Goal: Task Accomplishment & Management: Use online tool/utility

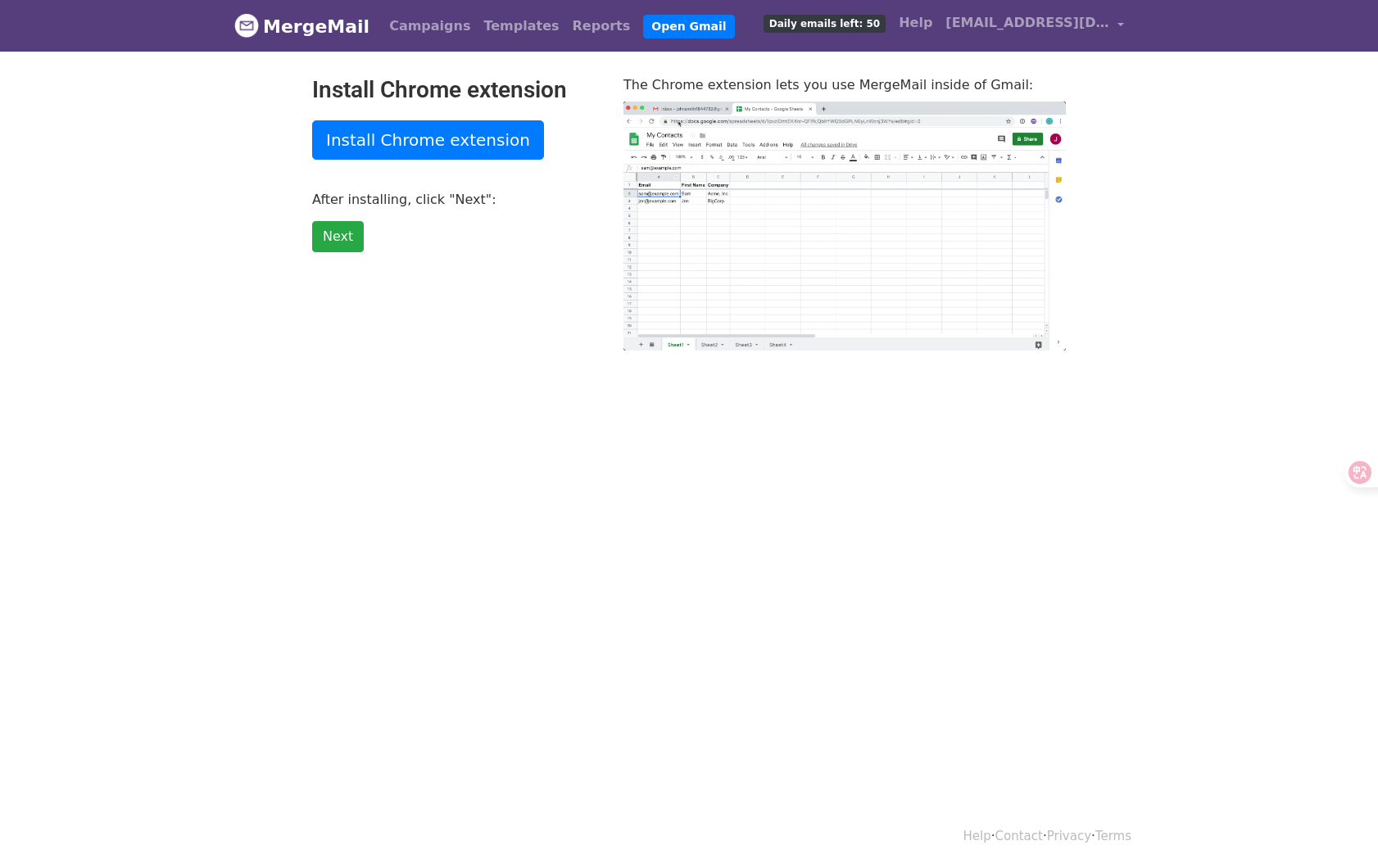
type input "18.45"
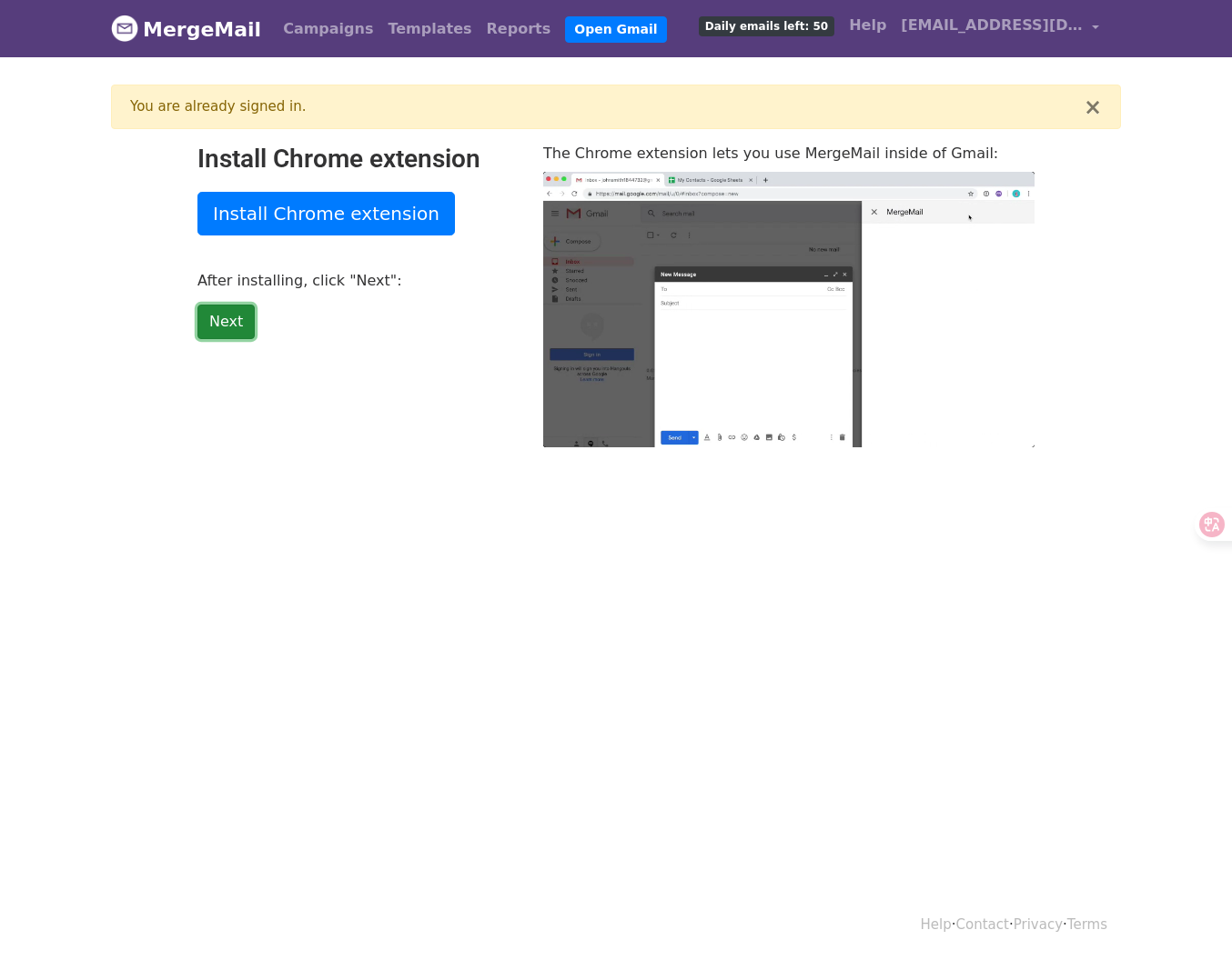
click at [237, 315] on link "Next" at bounding box center [226, 322] width 58 height 35
type input "15.96"
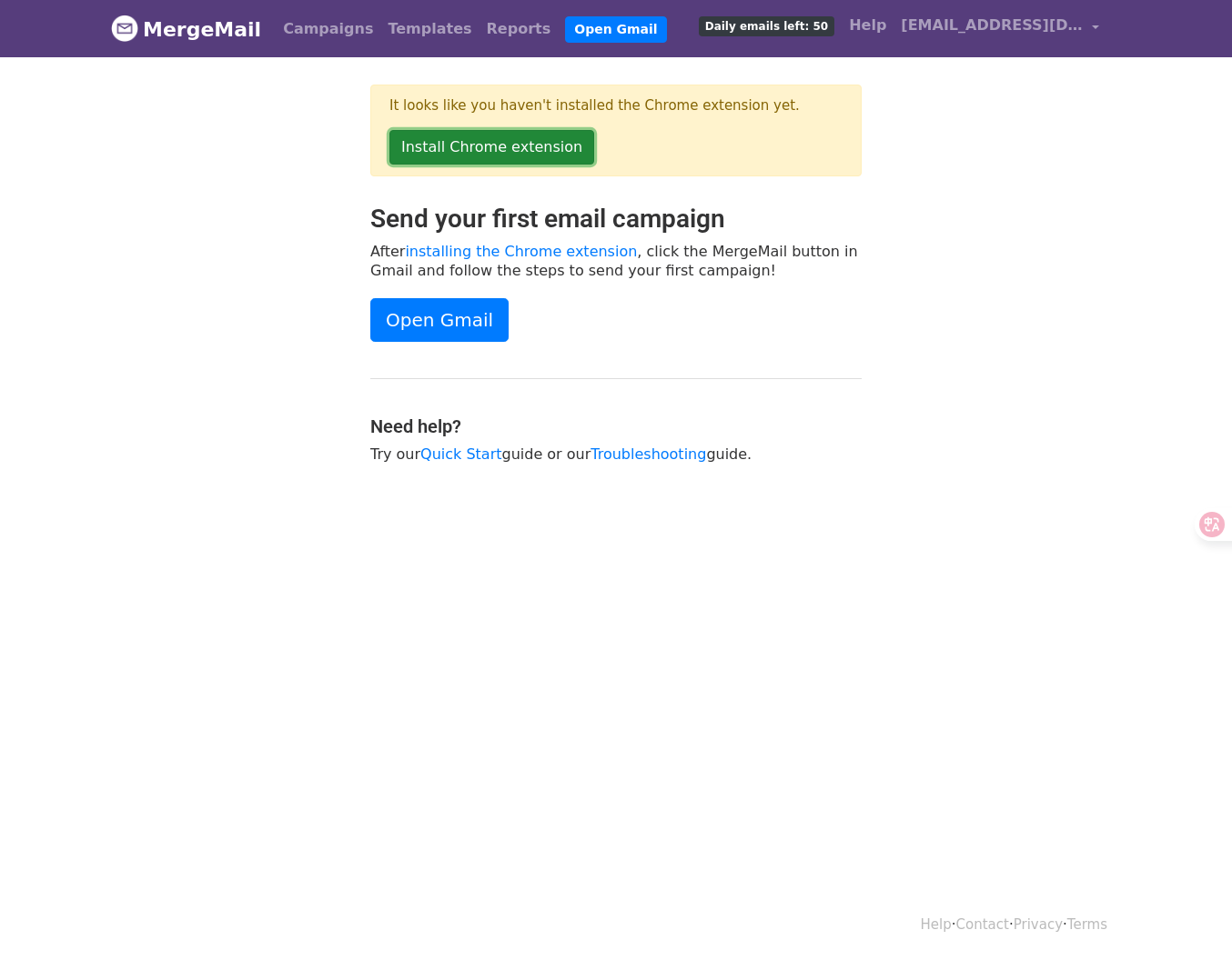
click at [433, 152] on link "Install Chrome extension" at bounding box center [491, 147] width 205 height 35
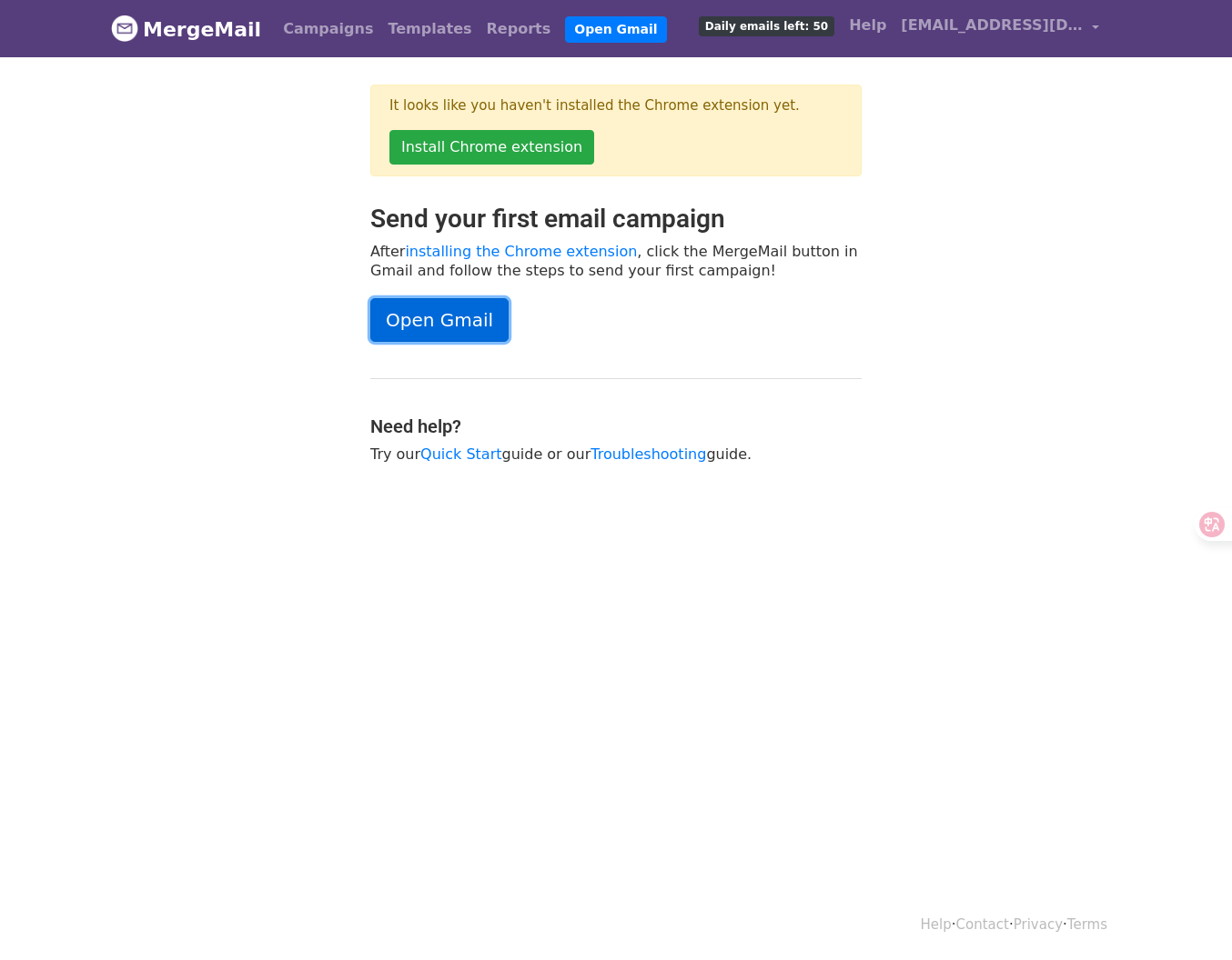
click at [480, 328] on link "Open Gmail" at bounding box center [439, 320] width 139 height 43
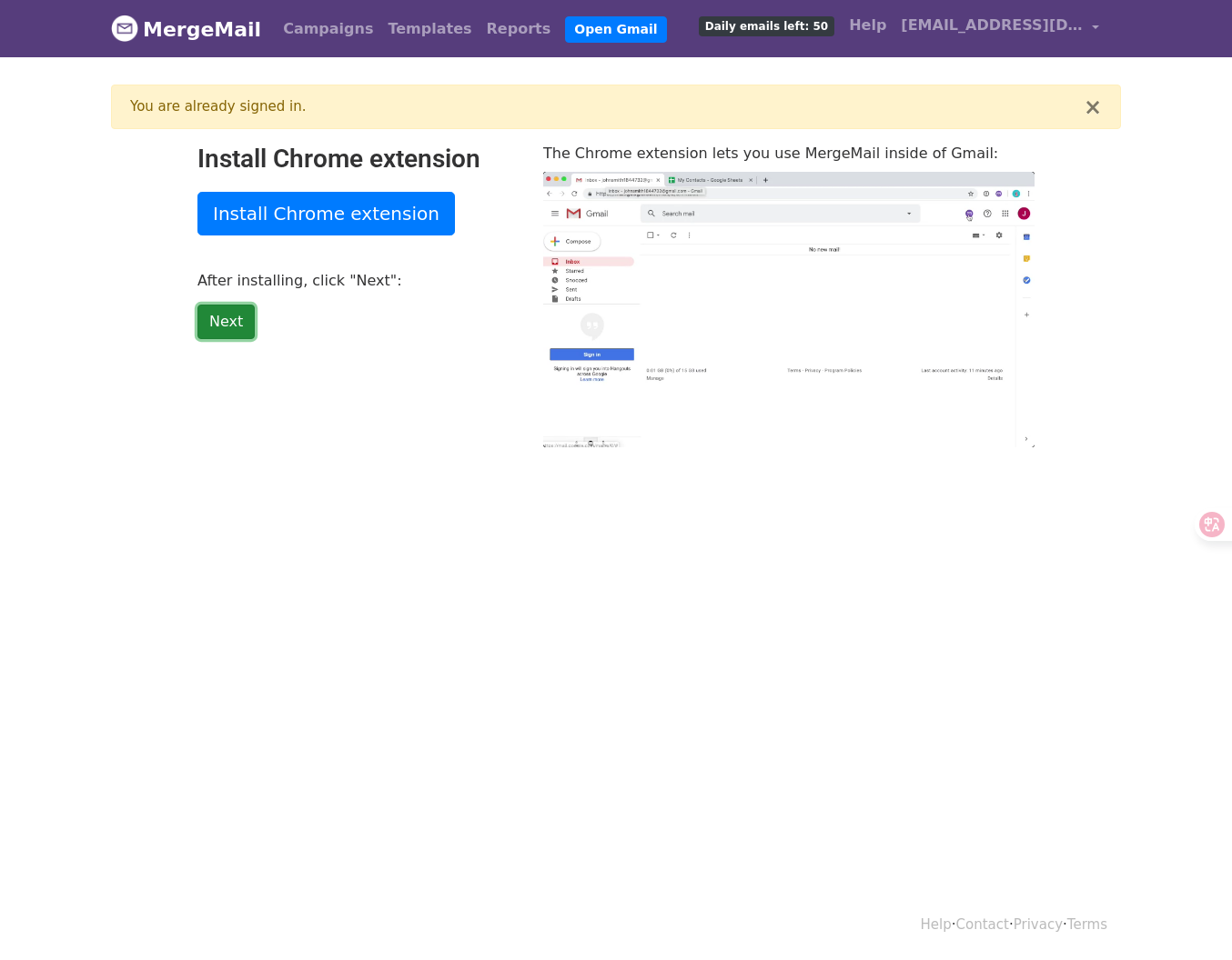
click at [227, 324] on link "Next" at bounding box center [226, 322] width 58 height 35
type input "46.2"
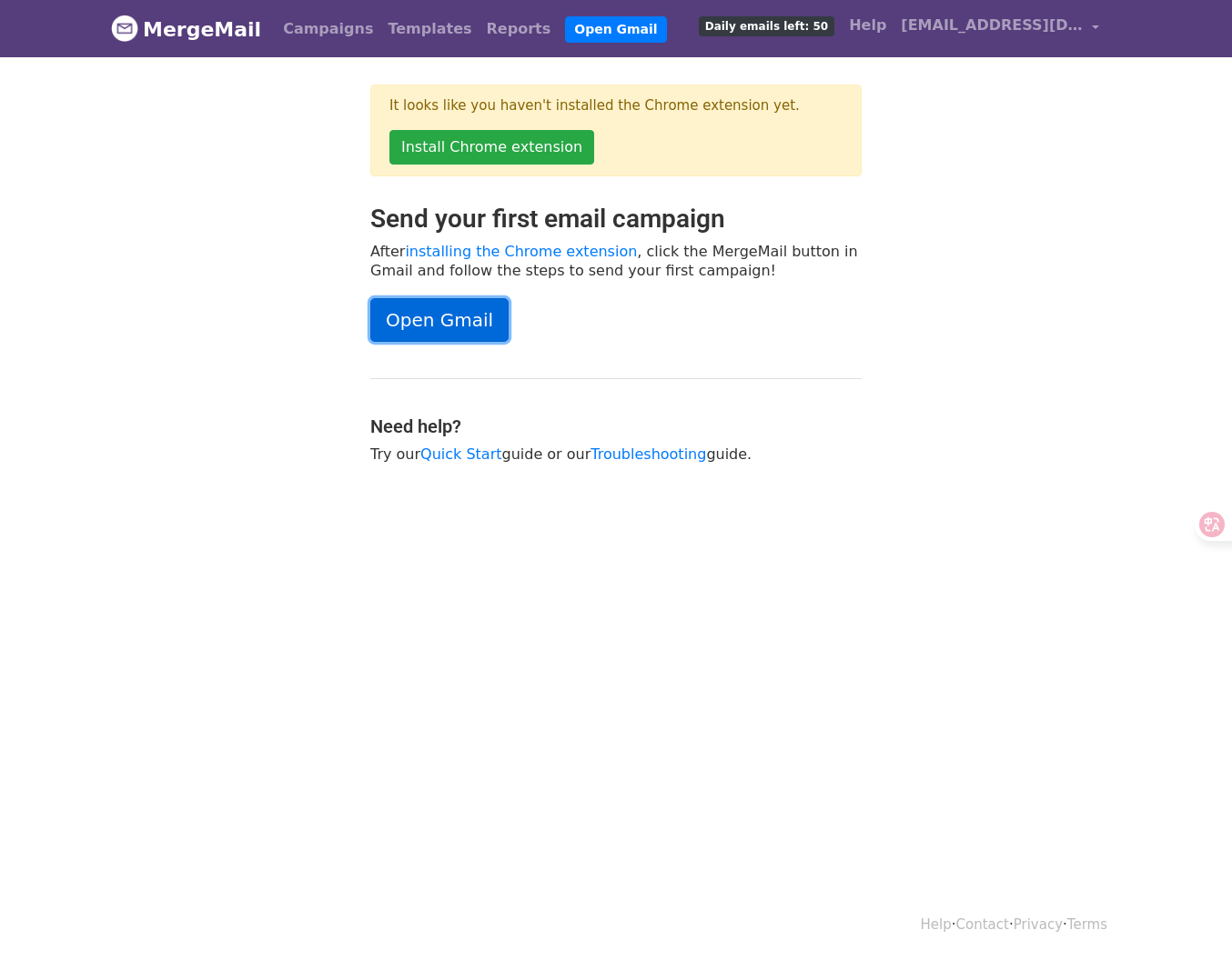
click at [427, 311] on link "Open Gmail" at bounding box center [439, 320] width 139 height 43
